Goal: Task Accomplishment & Management: Manage account settings

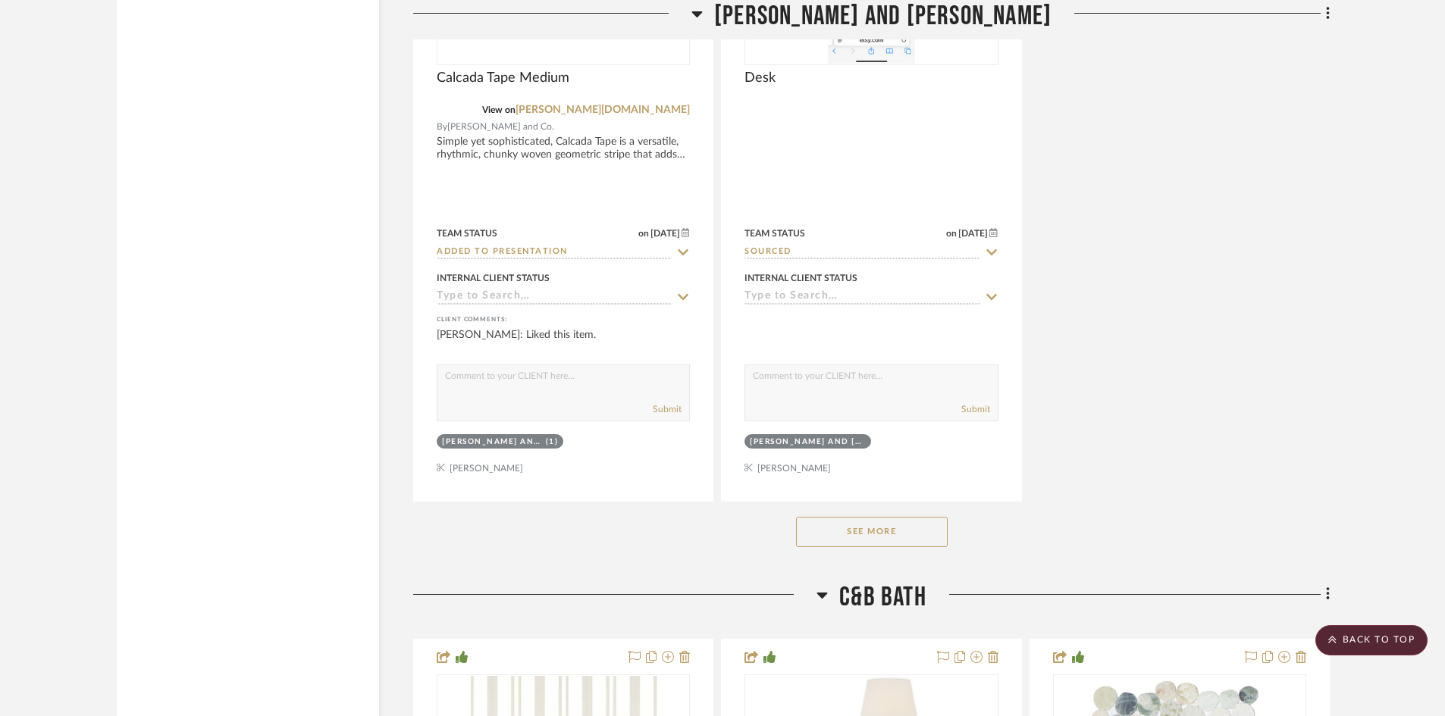
scroll to position [18423, 0]
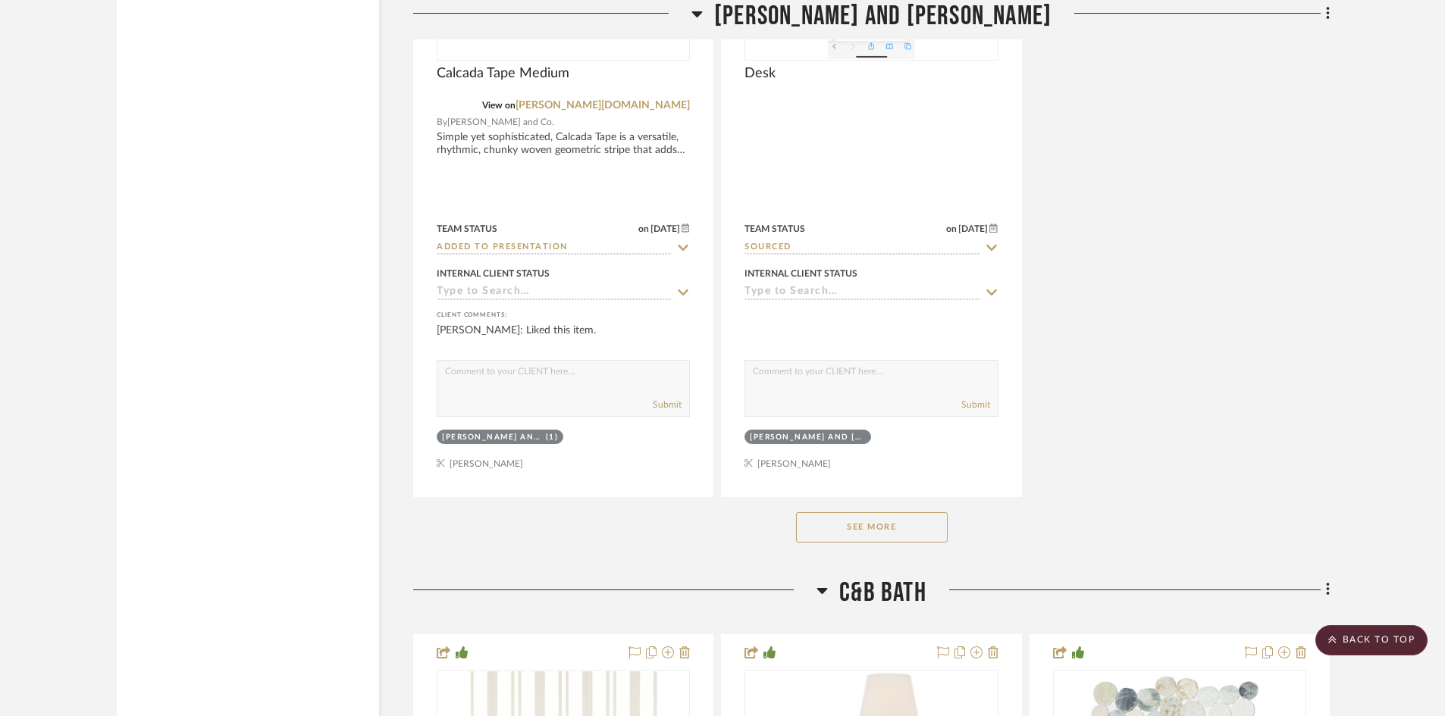
click at [909, 529] on button "See More" at bounding box center [872, 528] width 152 height 30
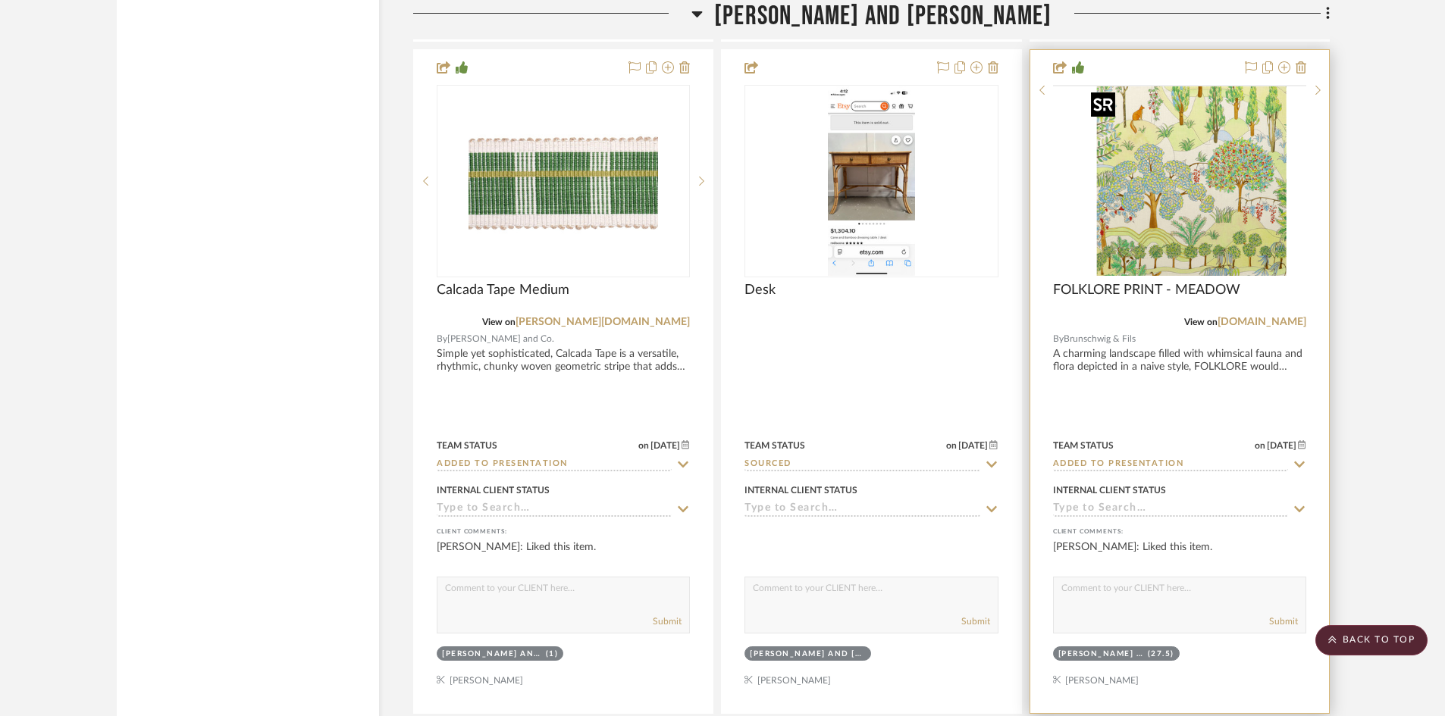
scroll to position [18196, 0]
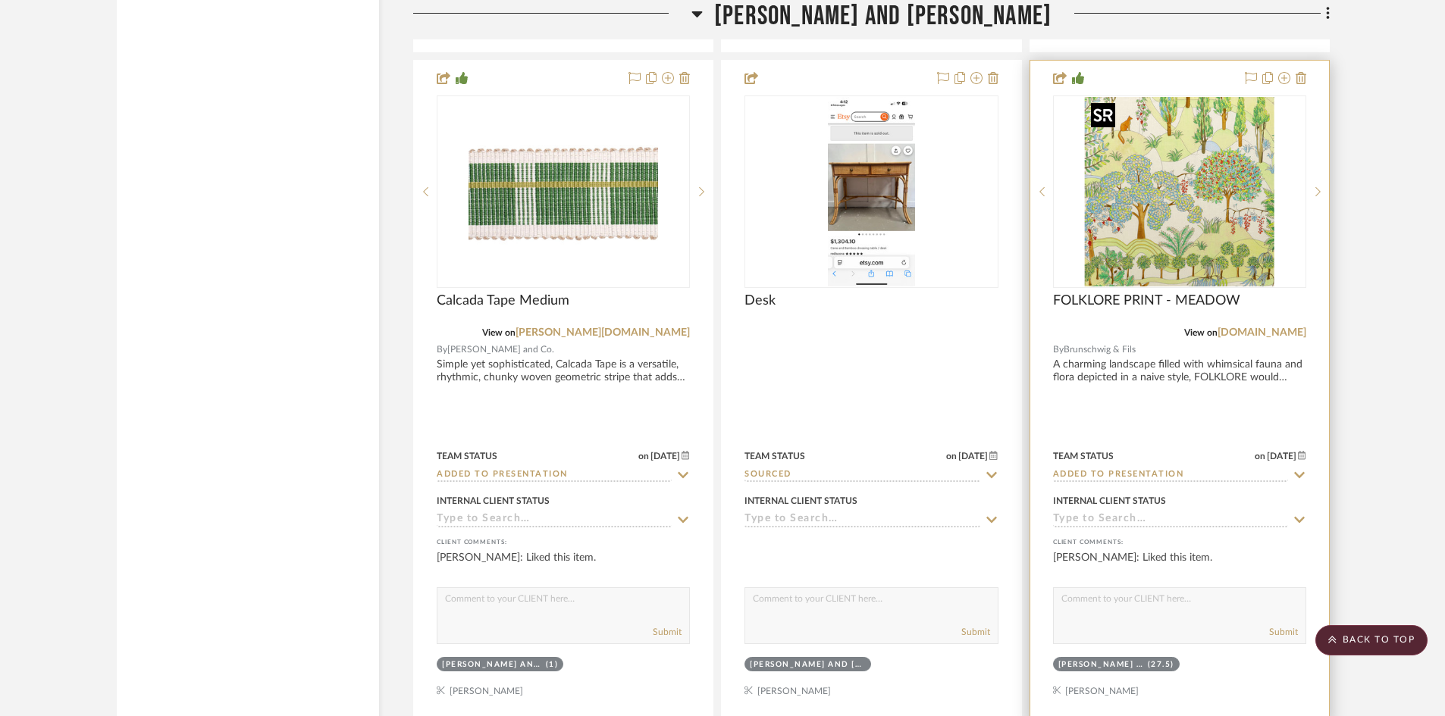
click at [1211, 225] on img "0" at bounding box center [1180, 192] width 190 height 190
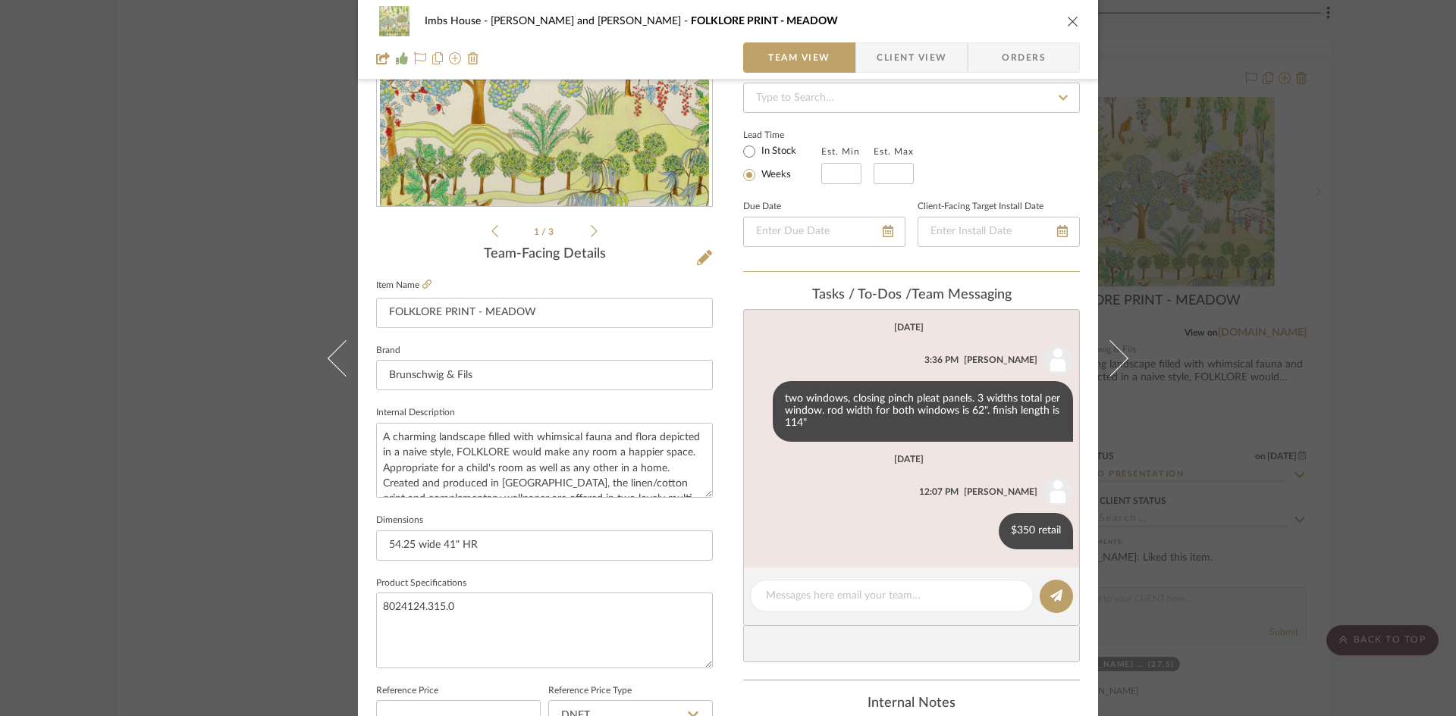
scroll to position [227, 0]
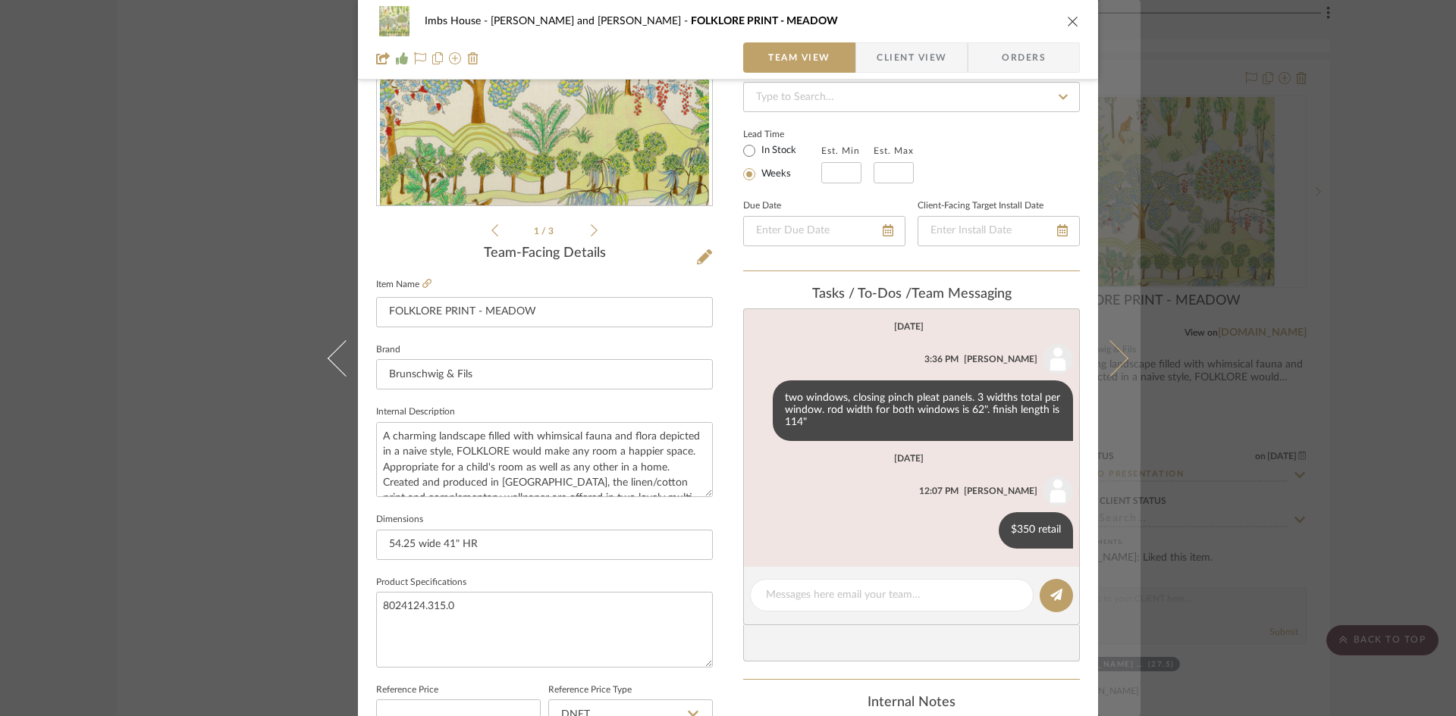
click at [1106, 359] on icon at bounding box center [1110, 358] width 36 height 36
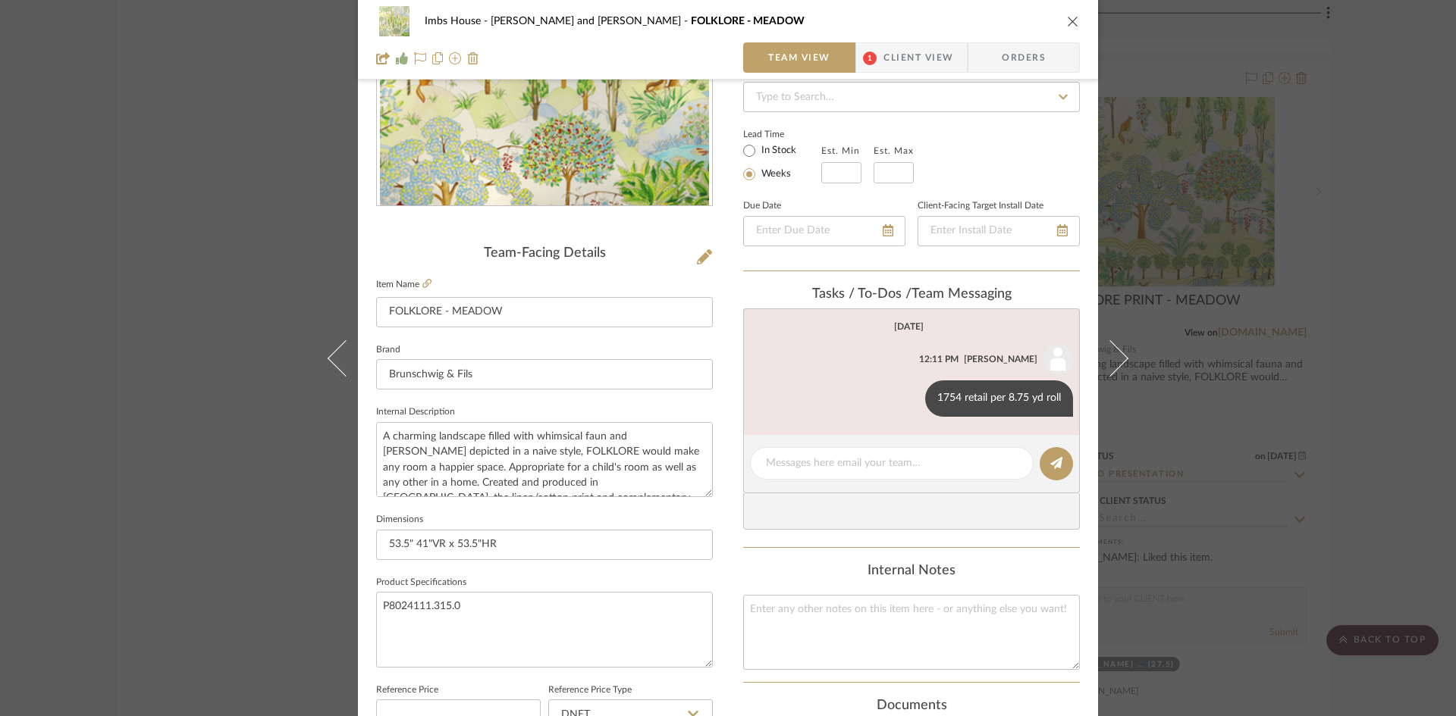
click at [1067, 21] on icon "close" at bounding box center [1073, 21] width 12 height 12
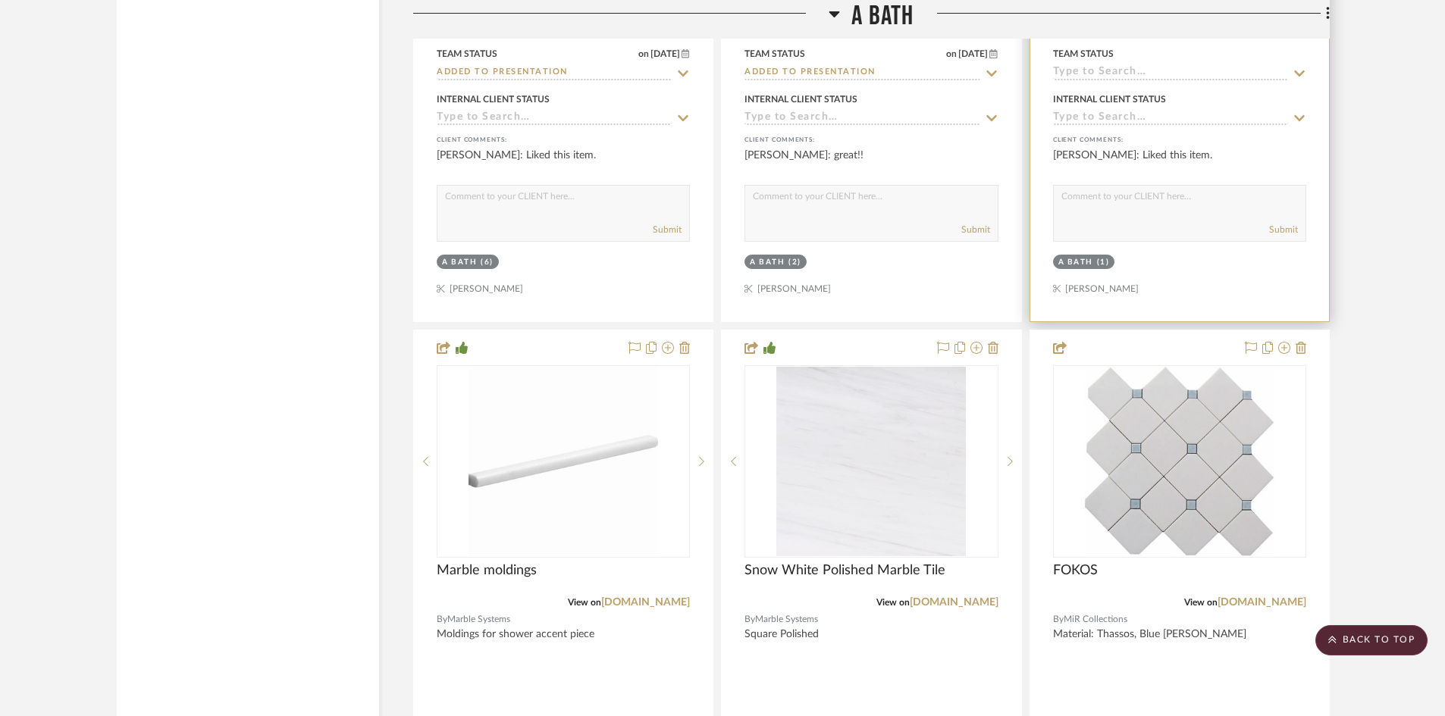
scroll to position [15466, 0]
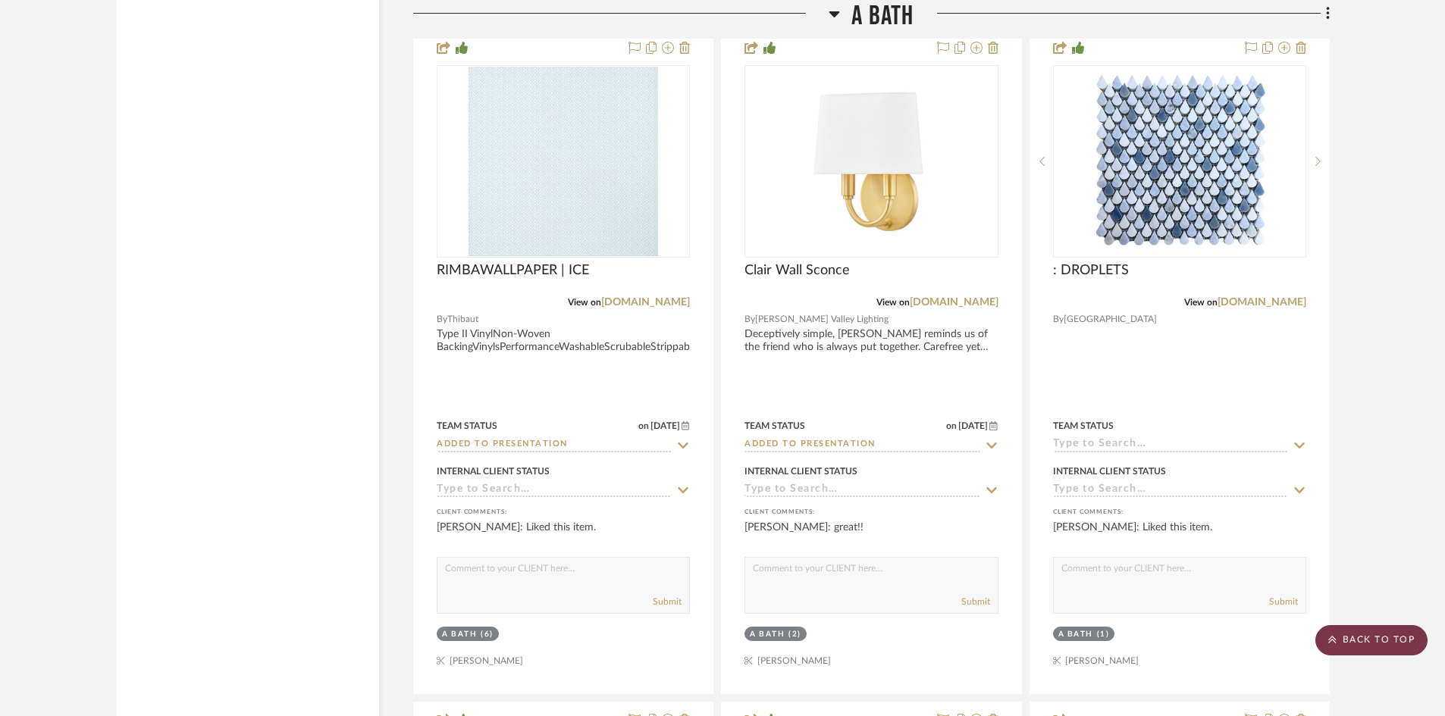
click at [1395, 638] on scroll-to-top-button "BACK TO TOP" at bounding box center [1371, 640] width 112 height 30
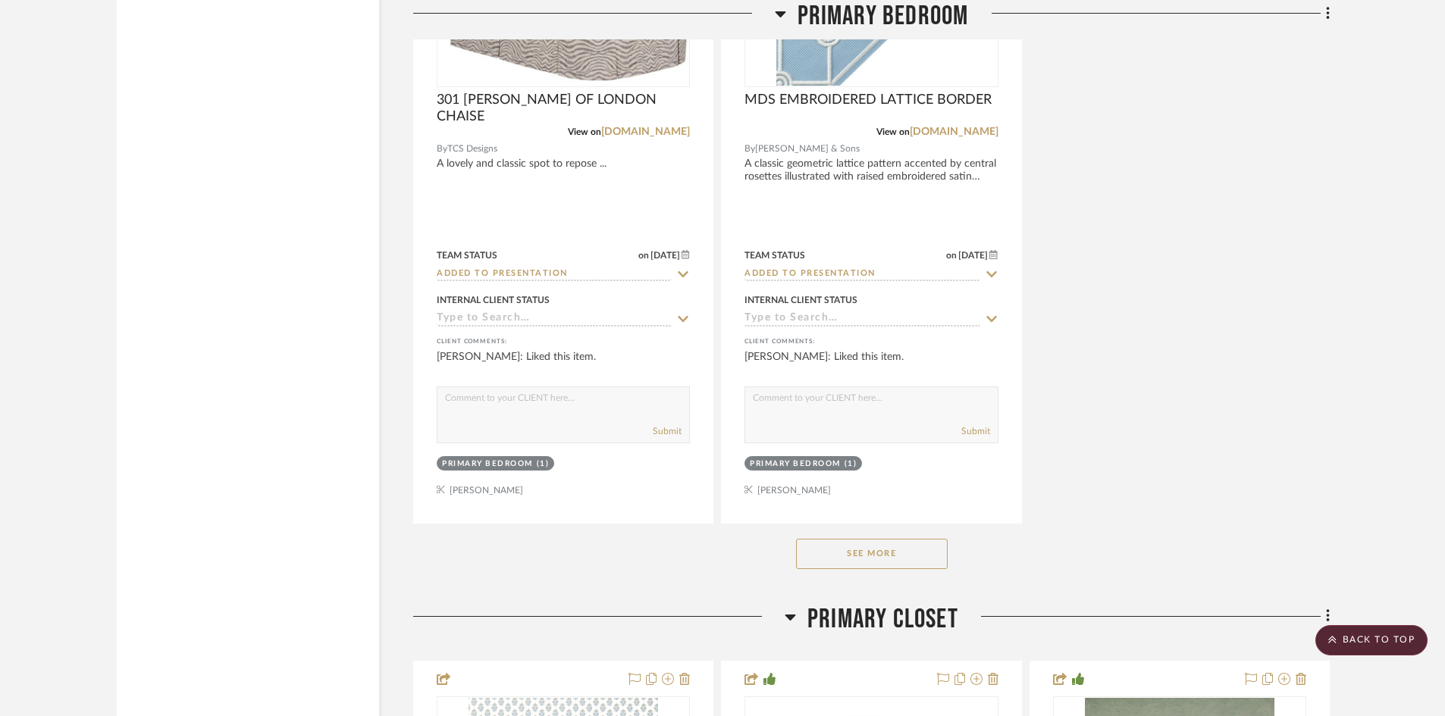
scroll to position [10538, 0]
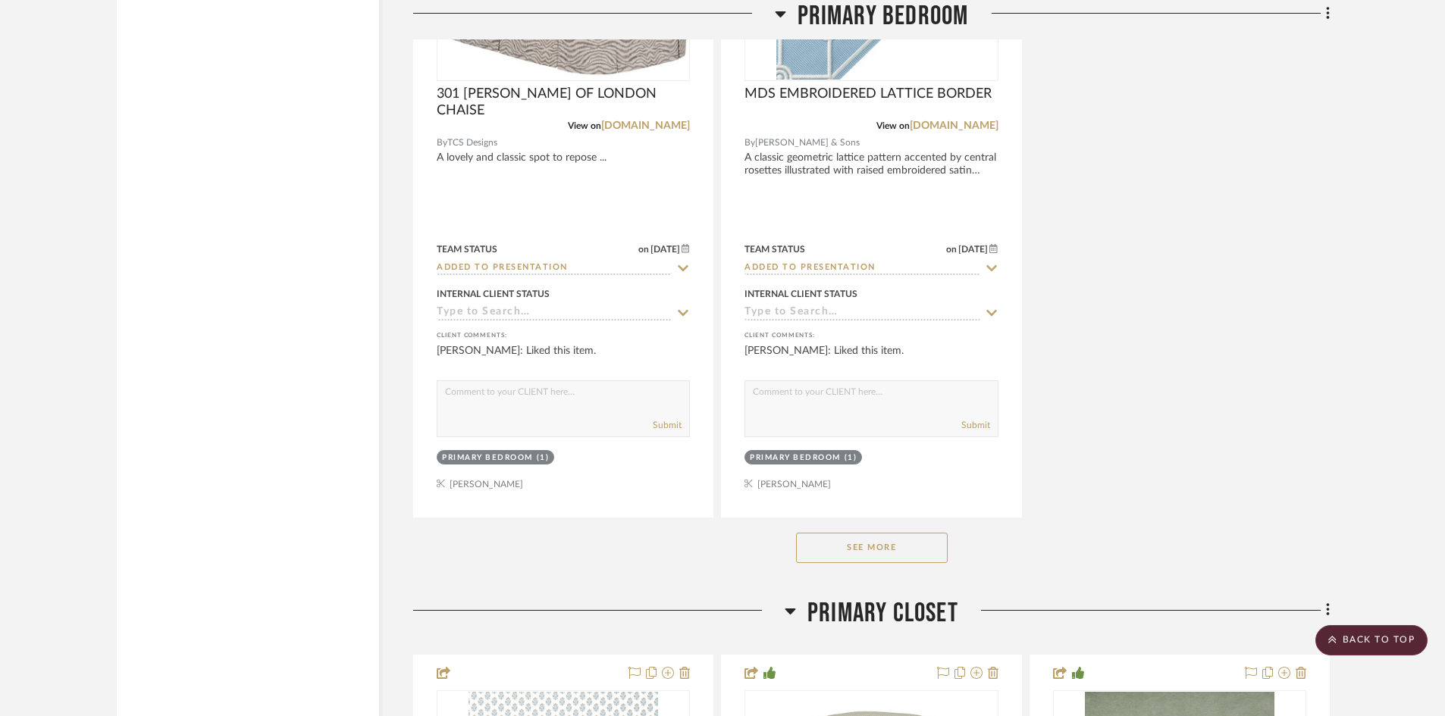
click at [898, 551] on button "See More" at bounding box center [872, 548] width 152 height 30
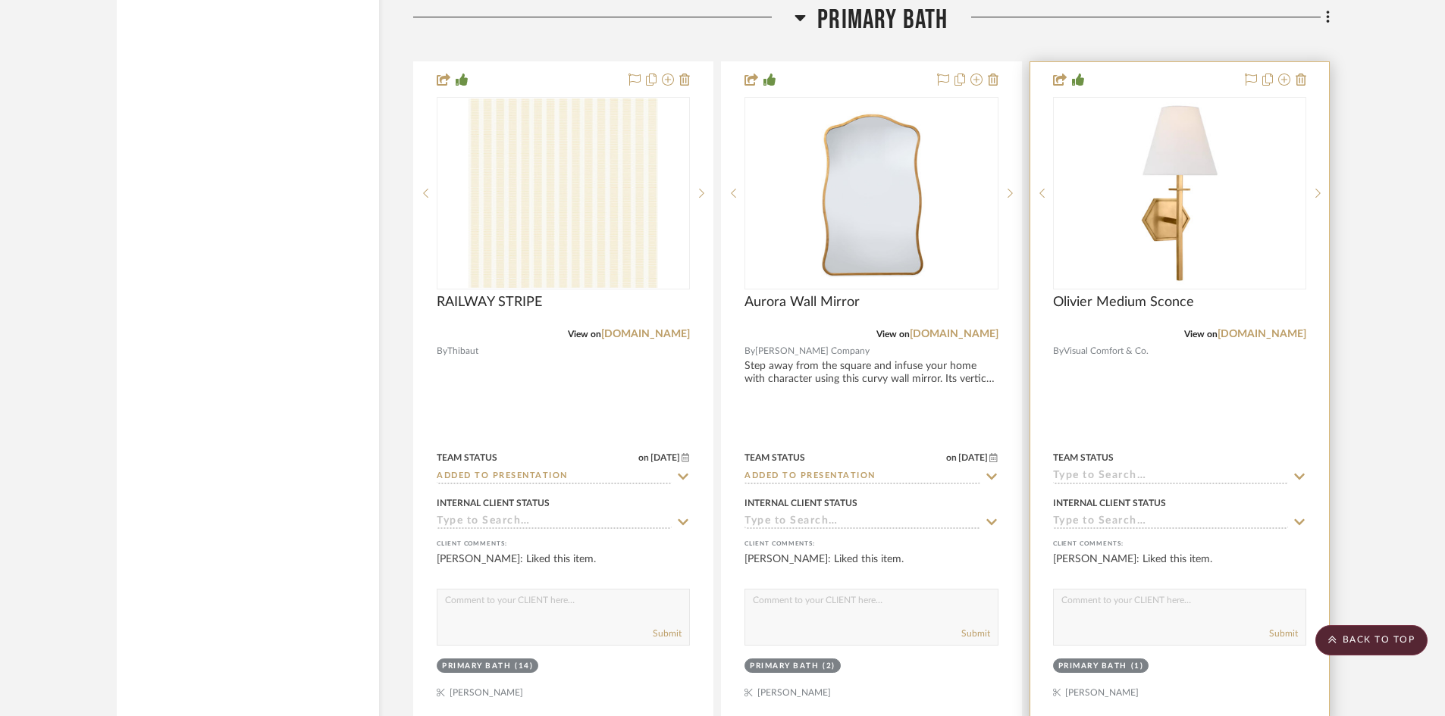
scroll to position [14557, 0]
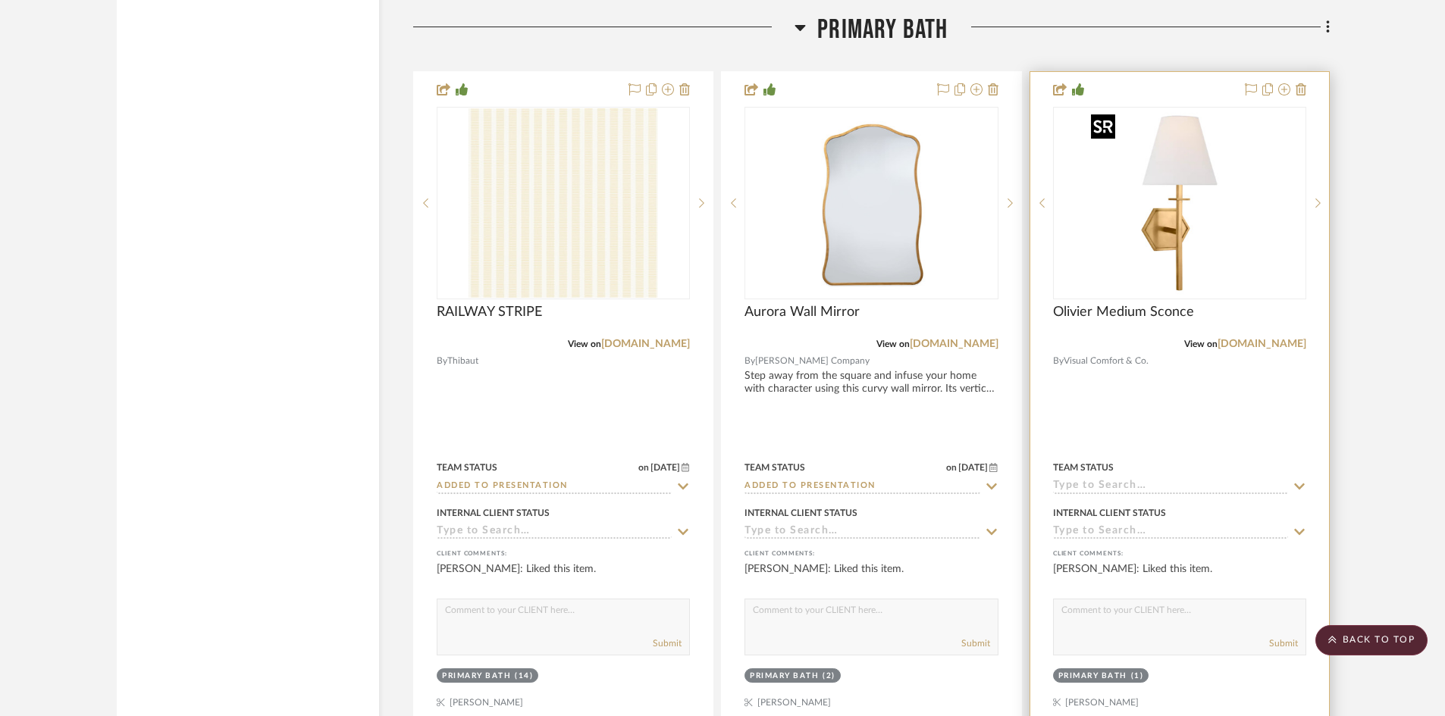
click at [1171, 254] on img "0" at bounding box center [1180, 203] width 190 height 190
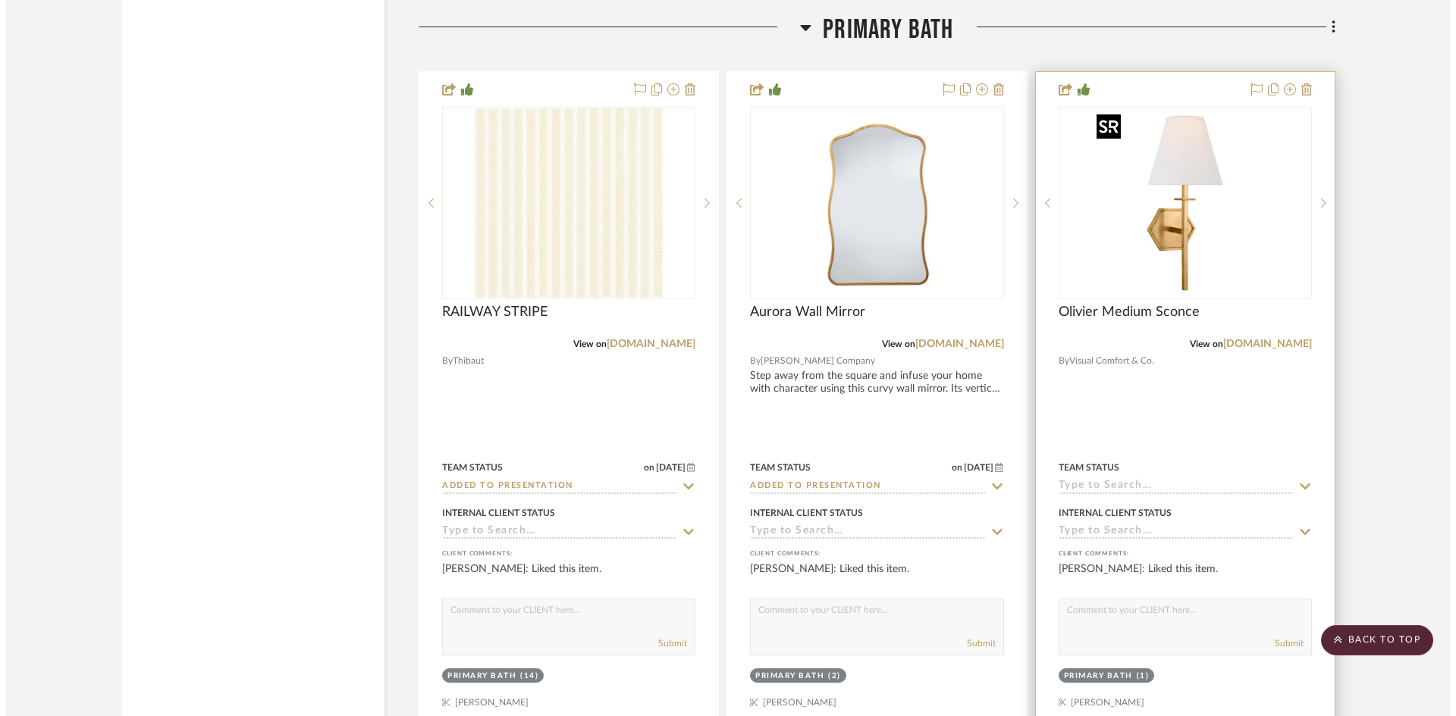
scroll to position [0, 0]
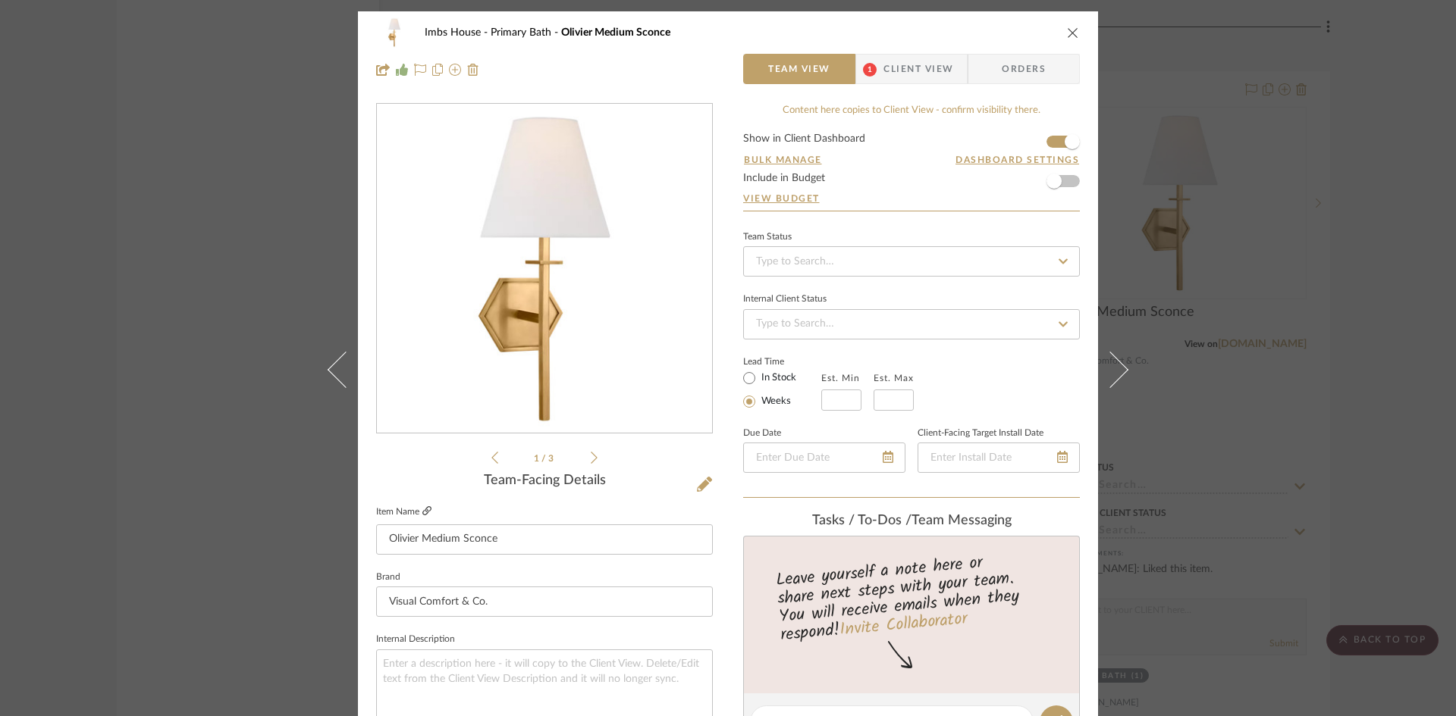
click at [422, 508] on icon at bounding box center [426, 510] width 9 height 9
click at [816, 266] on input at bounding box center [911, 261] width 337 height 30
type input "added"
click at [795, 300] on span "Added to Presentation" at bounding box center [806, 301] width 105 height 11
type input "[DATE]"
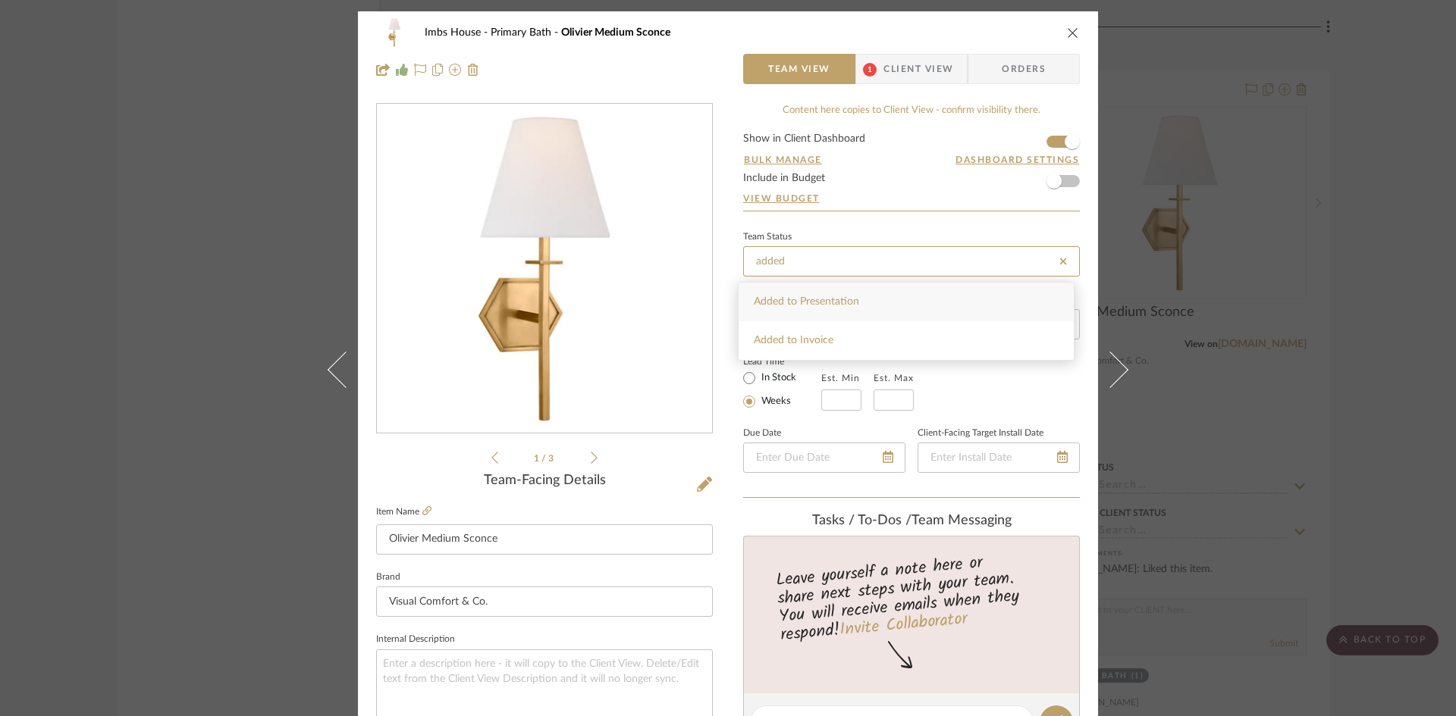
type input "Added to Presentation"
type input "[DATE]"
type input "Added to Presentation"
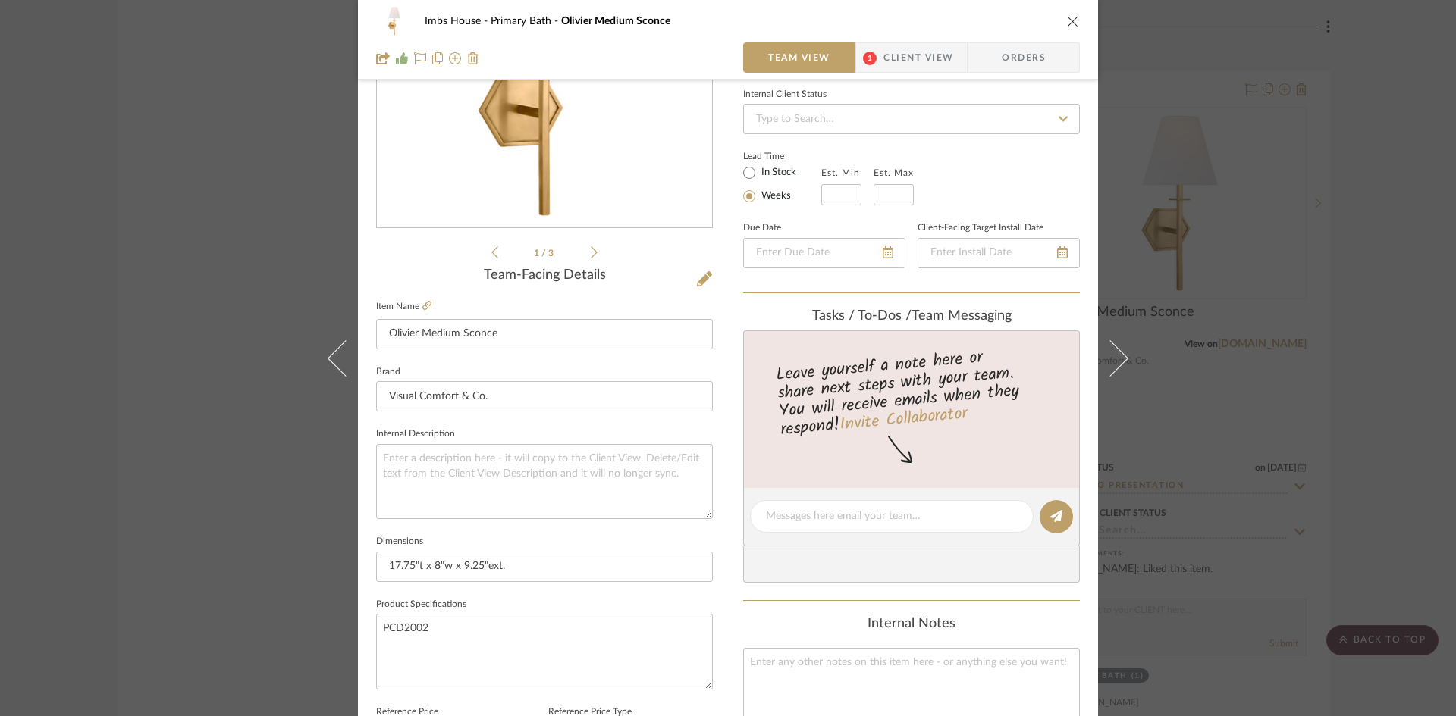
scroll to position [227, 0]
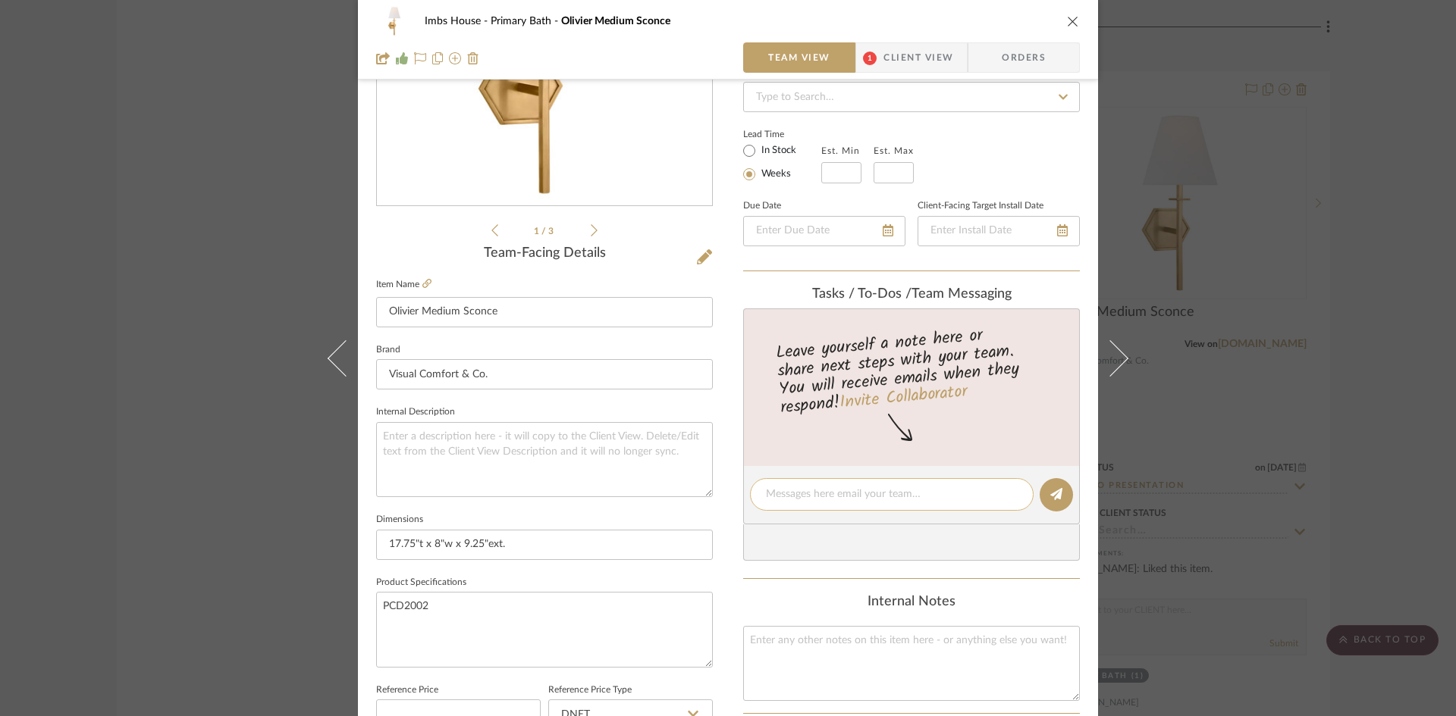
click at [798, 491] on textarea at bounding box center [892, 495] width 252 height 16
type textarea "599 retail 299.50 net"
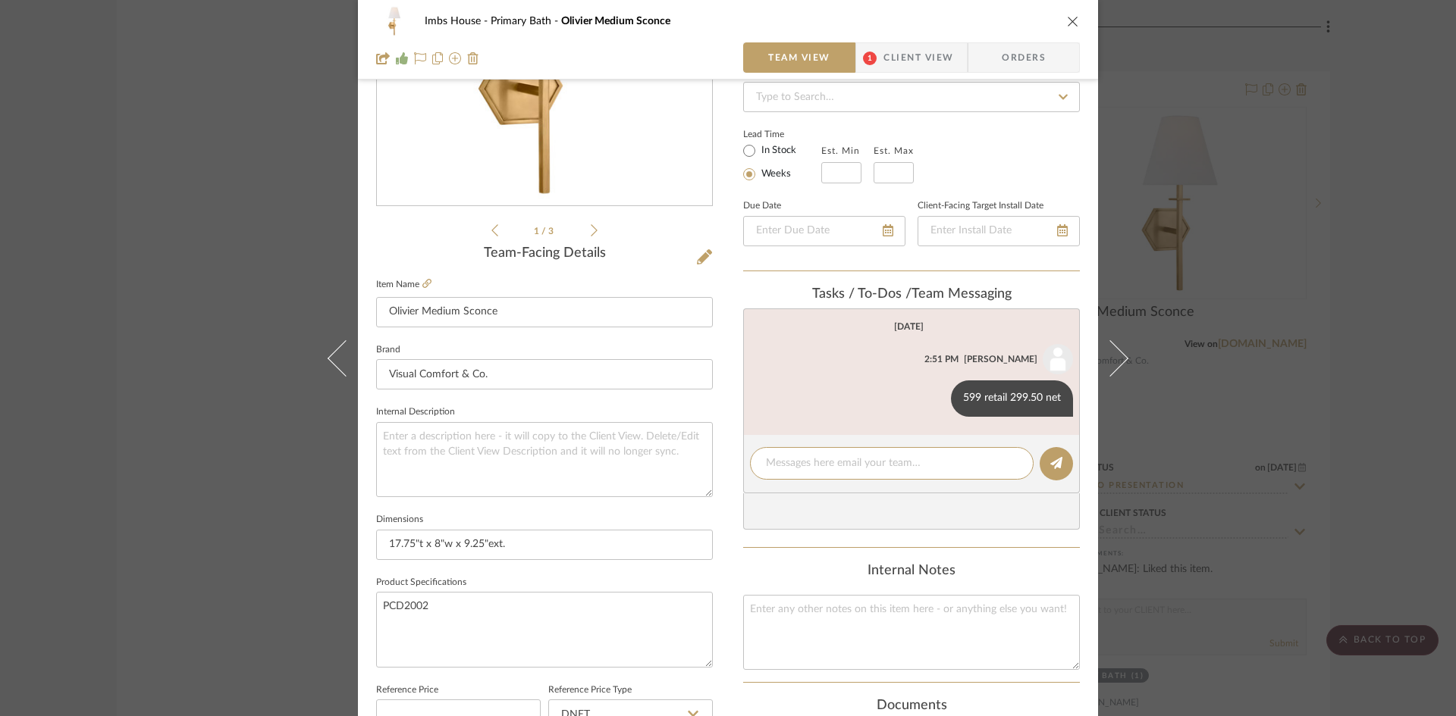
click at [1067, 23] on icon "close" at bounding box center [1073, 21] width 12 height 12
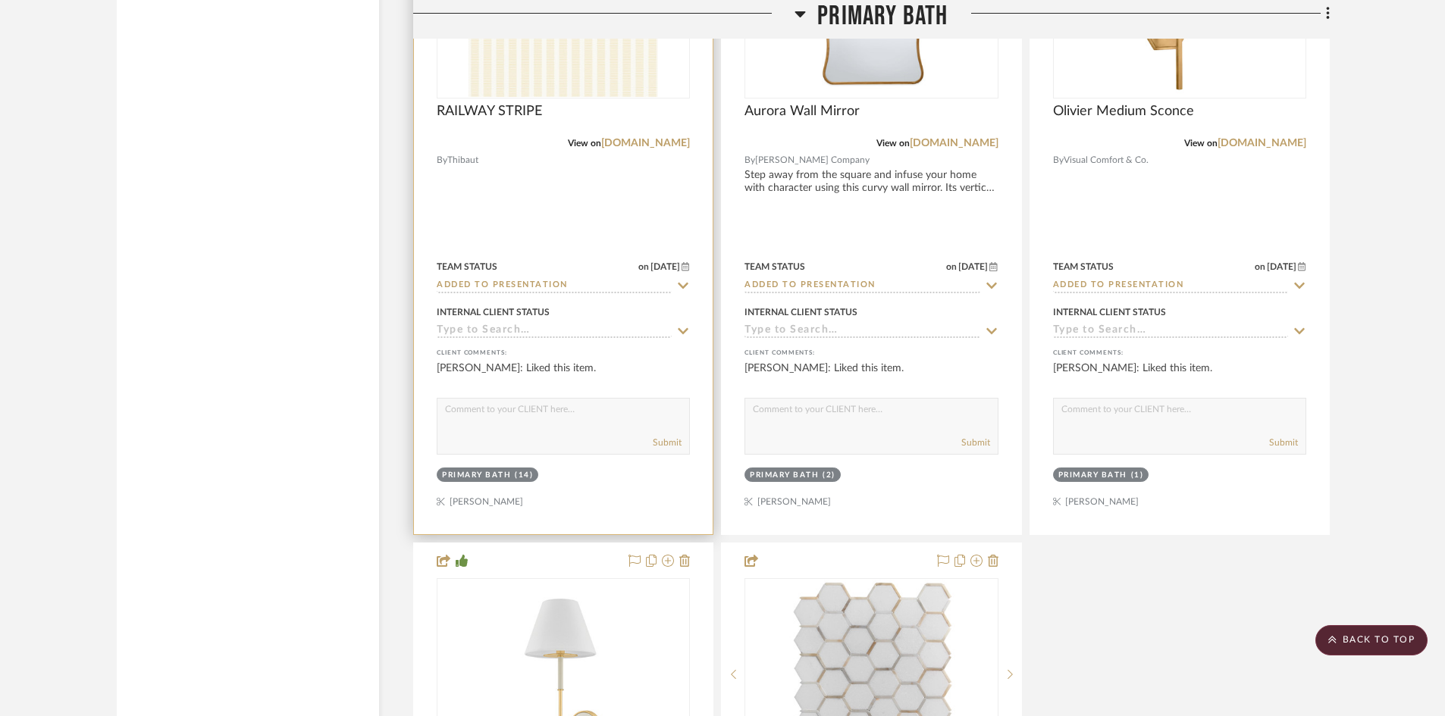
scroll to position [14784, 0]
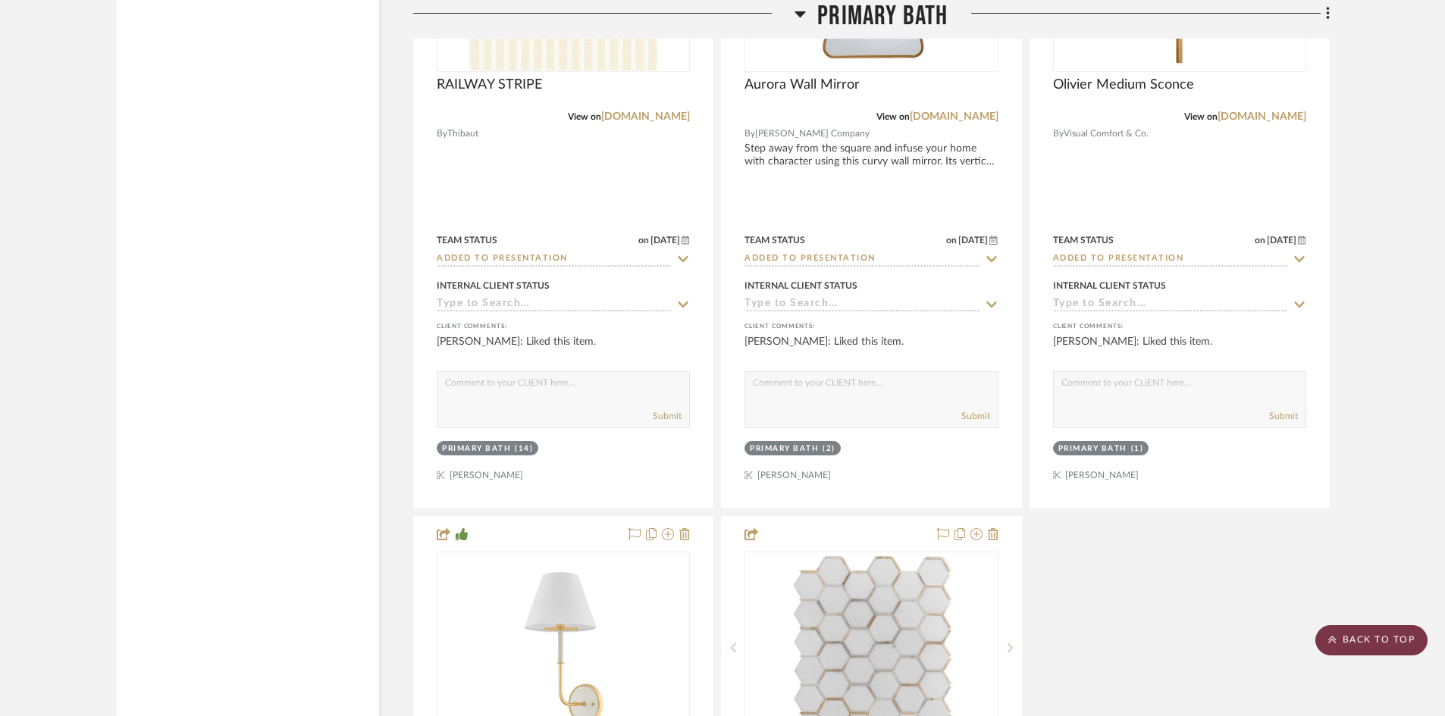
click at [1335, 641] on icon at bounding box center [1332, 639] width 8 height 9
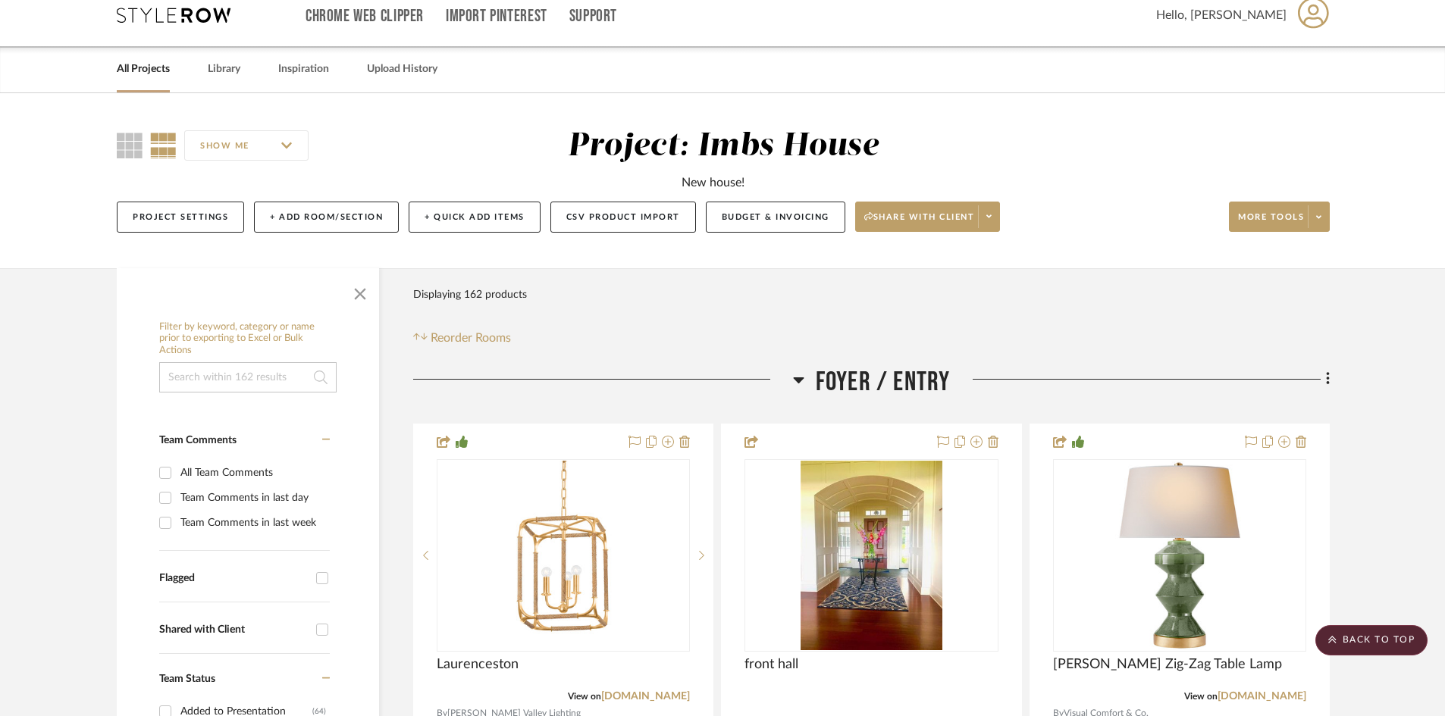
scroll to position [0, 0]
